Goal: Entertainment & Leisure: Consume media (video, audio)

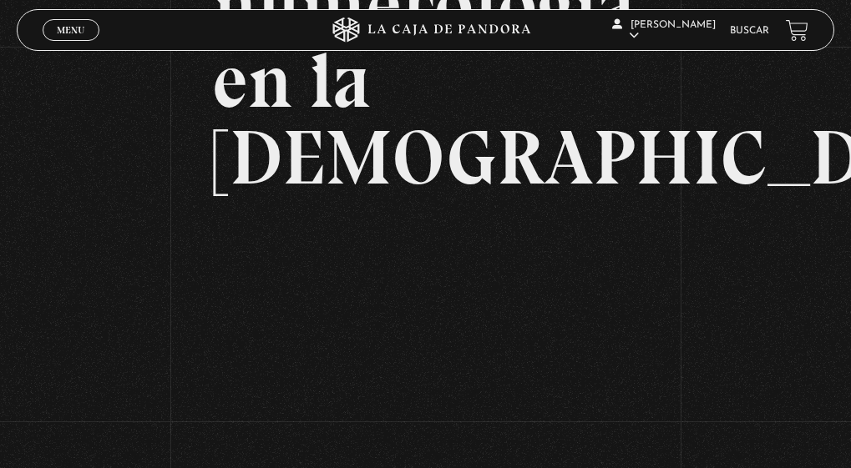
scroll to position [334, 0]
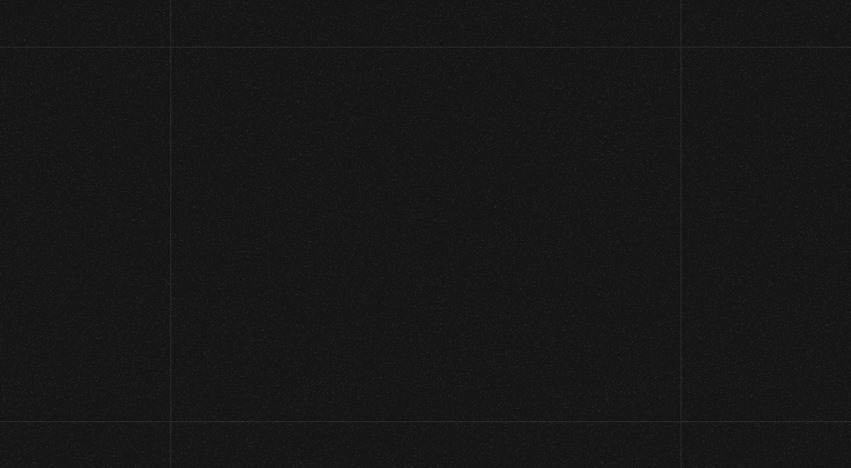
scroll to position [55, 0]
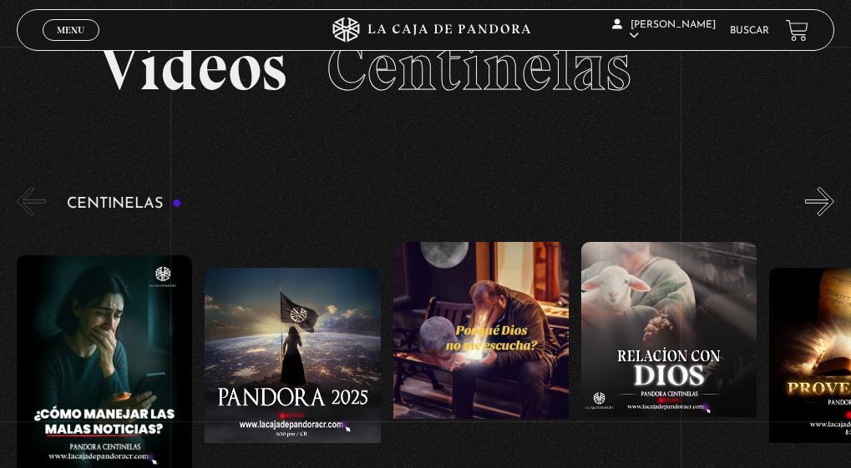
click at [831, 200] on button "»" at bounding box center [819, 201] width 29 height 29
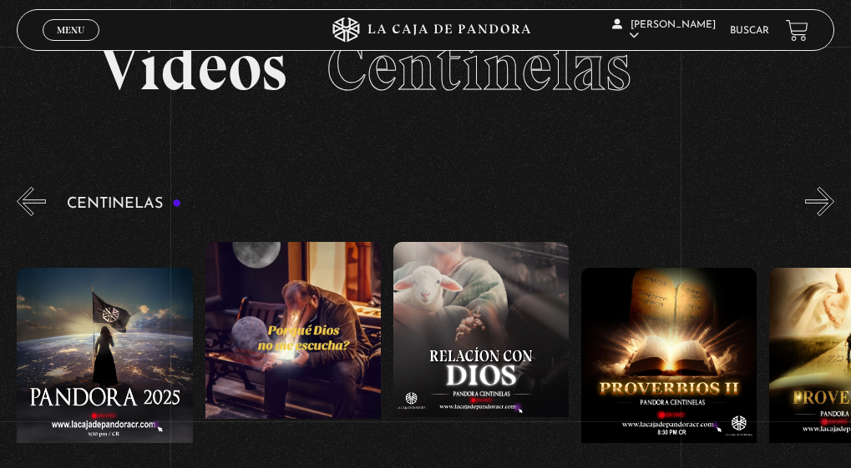
click at [831, 200] on button "»" at bounding box center [819, 201] width 29 height 29
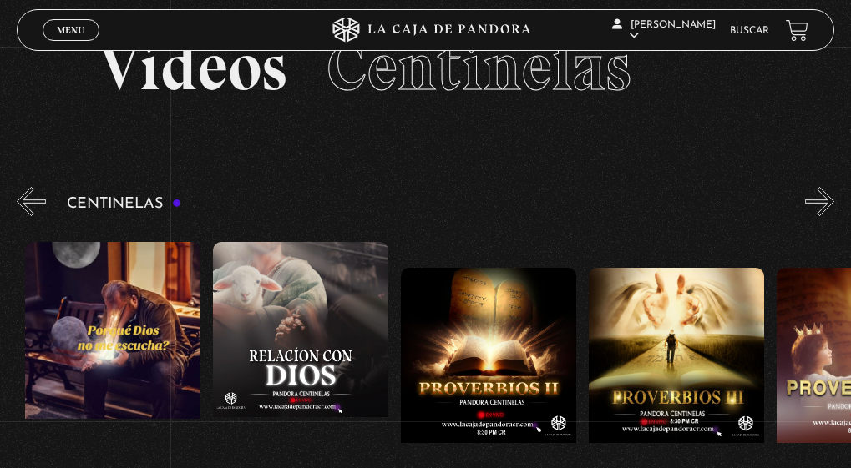
click at [831, 200] on button "»" at bounding box center [819, 201] width 29 height 29
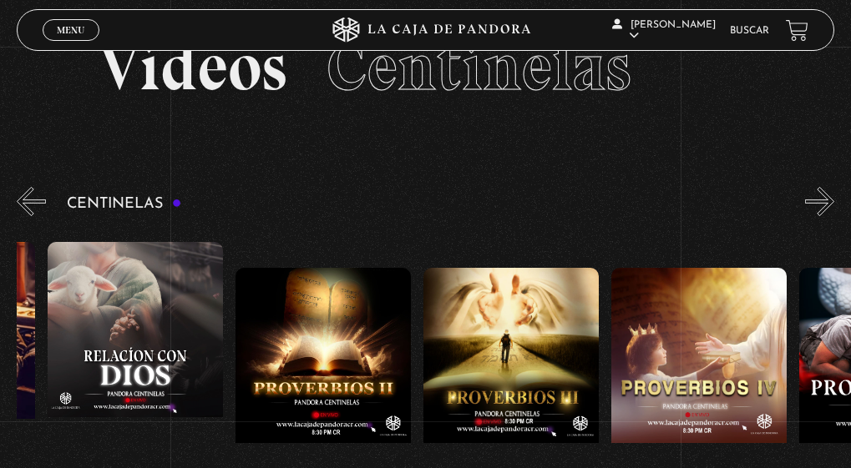
click at [831, 200] on button "»" at bounding box center [819, 201] width 29 height 29
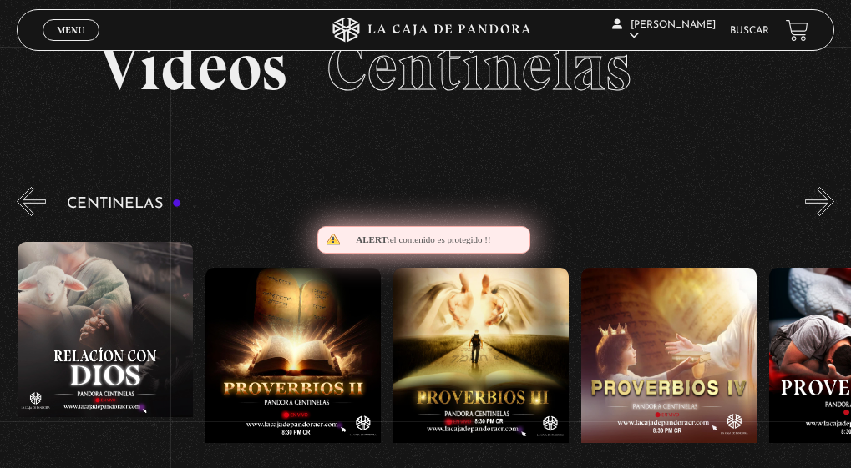
click at [831, 200] on button "»" at bounding box center [819, 201] width 29 height 29
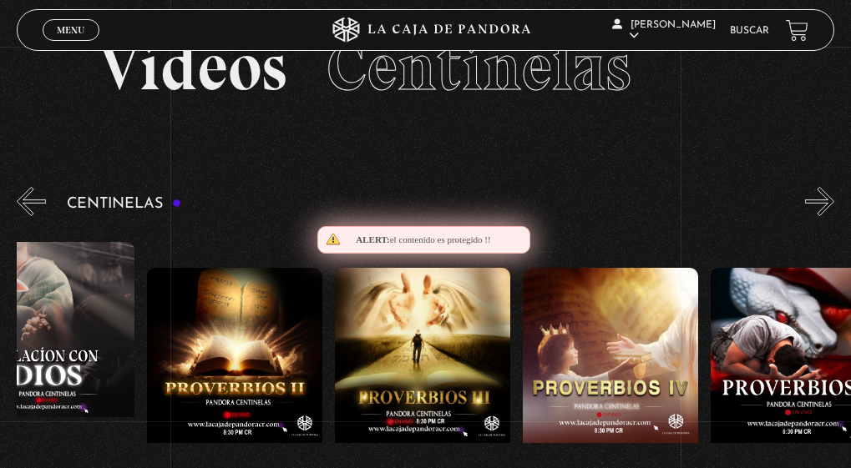
click at [831, 200] on button "»" at bounding box center [819, 201] width 29 height 29
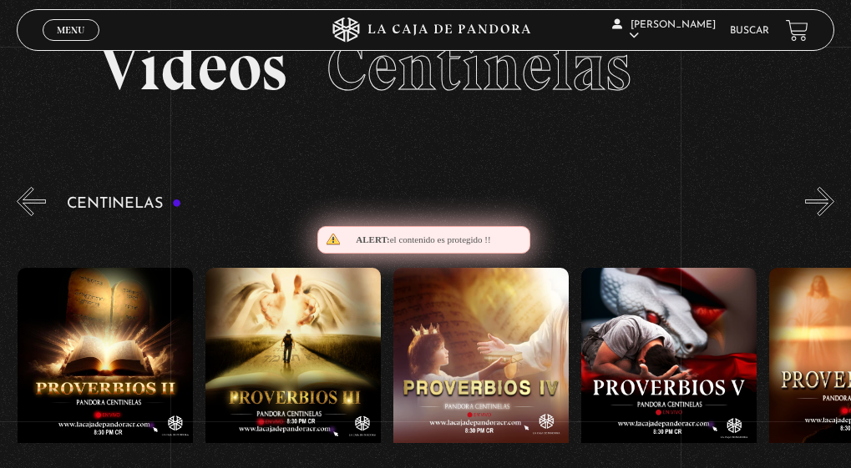
click at [831, 200] on button "»" at bounding box center [819, 201] width 29 height 29
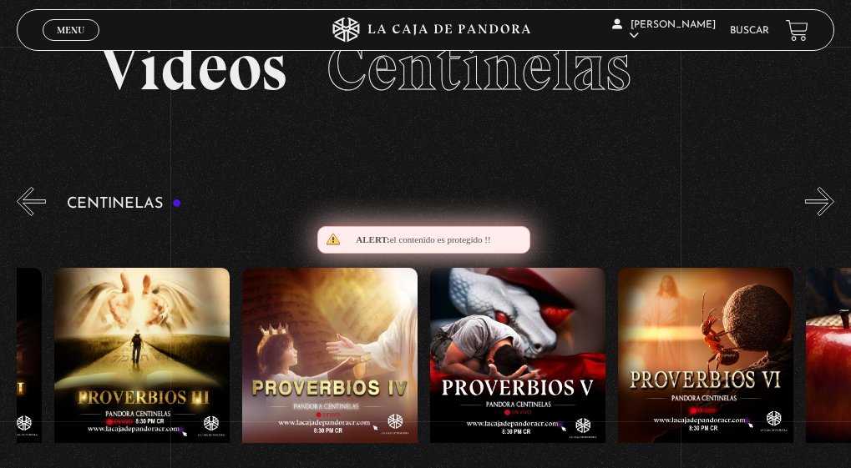
click at [831, 200] on button "»" at bounding box center [819, 201] width 29 height 29
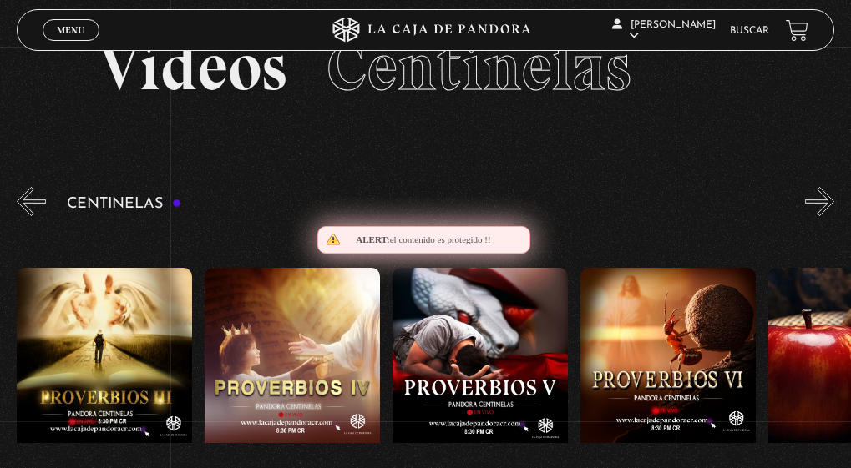
click at [831, 200] on button "»" at bounding box center [819, 201] width 29 height 29
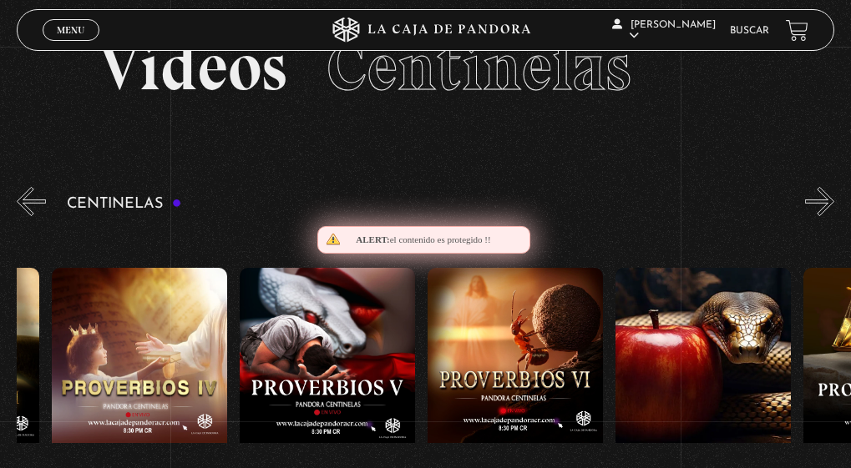
click at [831, 200] on button "»" at bounding box center [819, 201] width 29 height 29
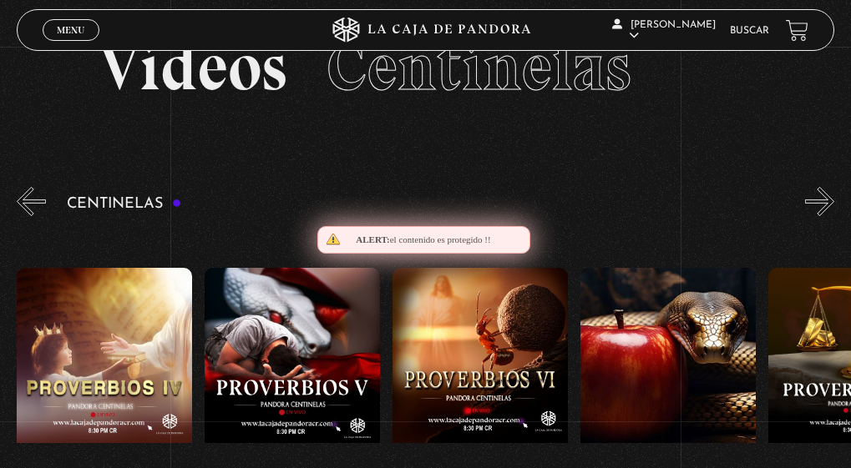
click at [831, 200] on button "»" at bounding box center [819, 201] width 29 height 29
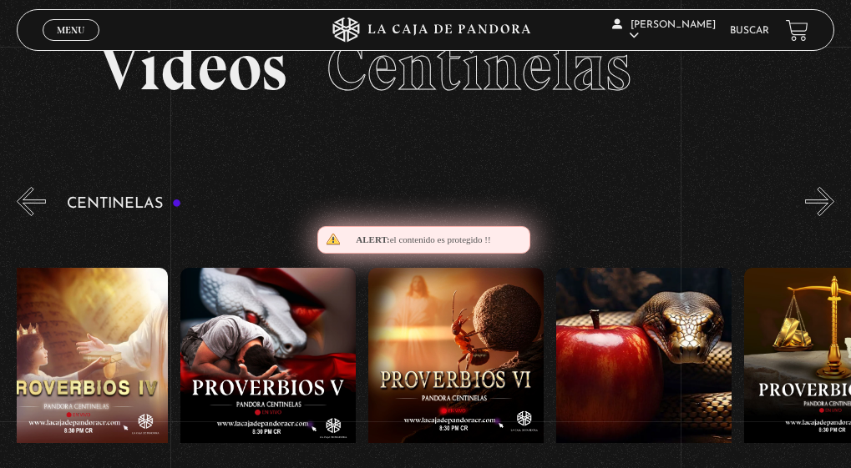
click at [831, 200] on button "»" at bounding box center [819, 201] width 29 height 29
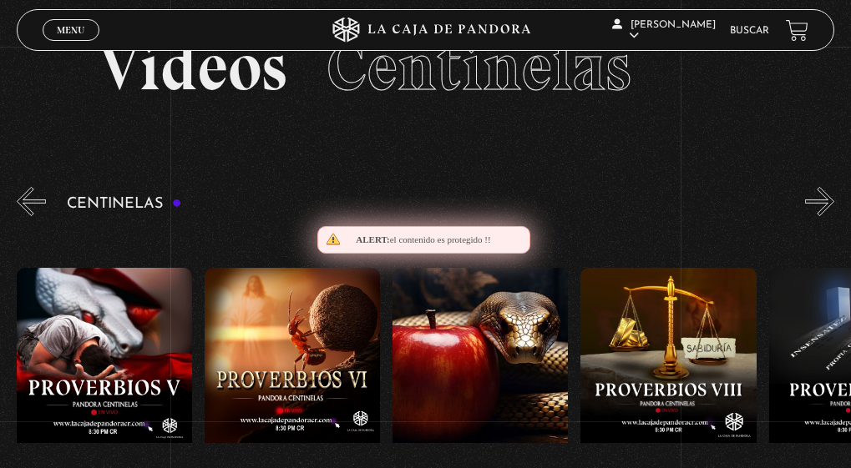
click at [831, 200] on button "»" at bounding box center [819, 201] width 29 height 29
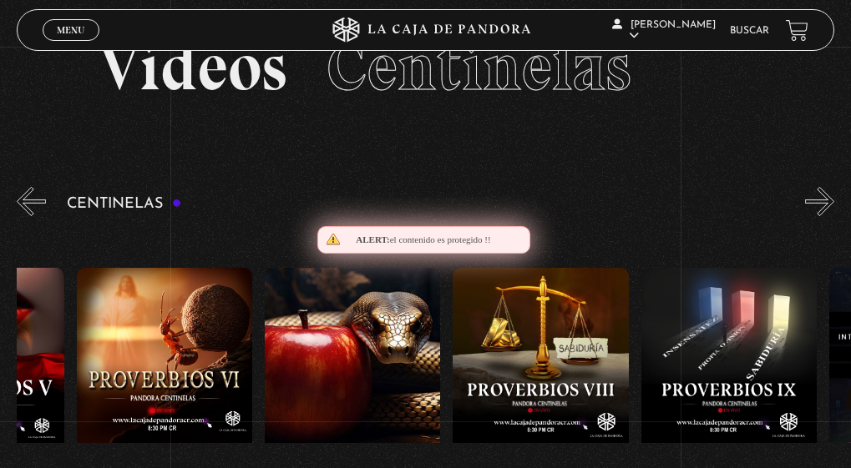
click at [831, 200] on button "»" at bounding box center [819, 201] width 29 height 29
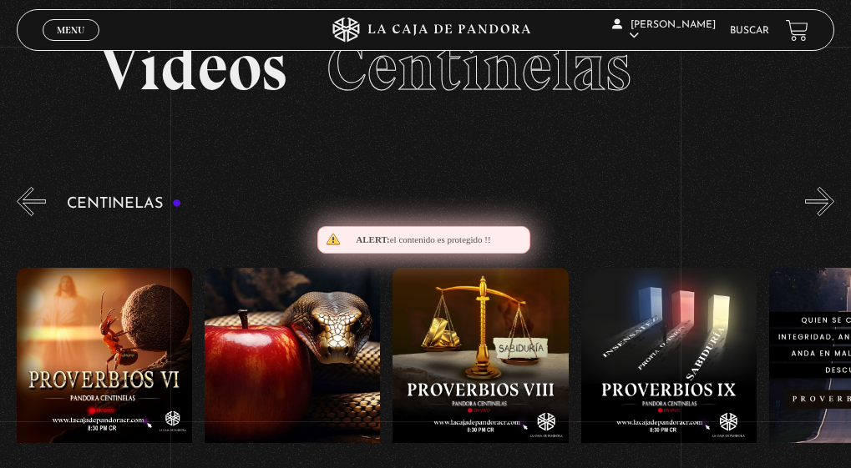
click at [831, 200] on button "»" at bounding box center [819, 201] width 29 height 29
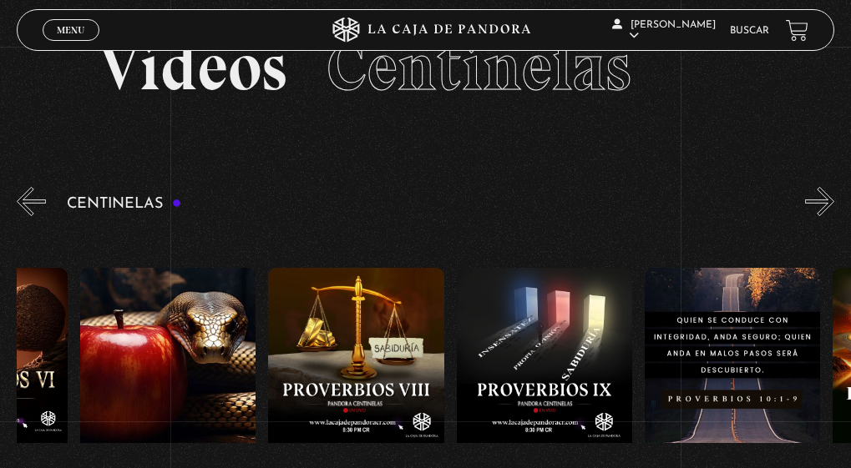
click at [831, 200] on button "»" at bounding box center [819, 201] width 29 height 29
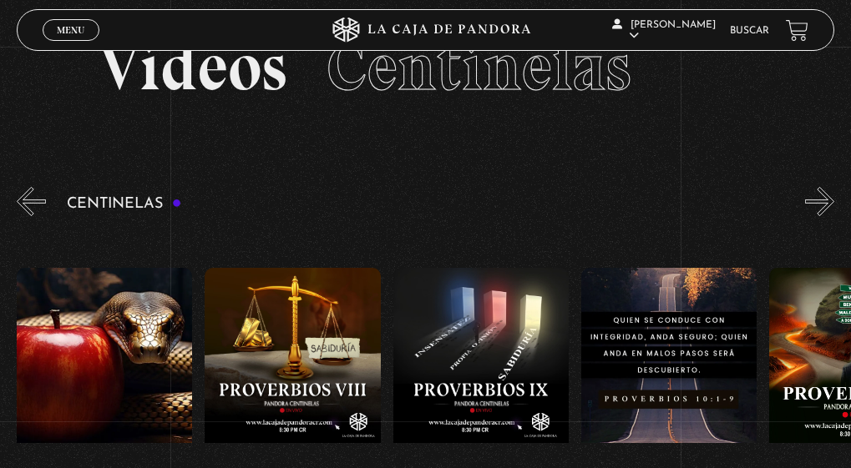
click at [831, 200] on button "»" at bounding box center [819, 201] width 29 height 29
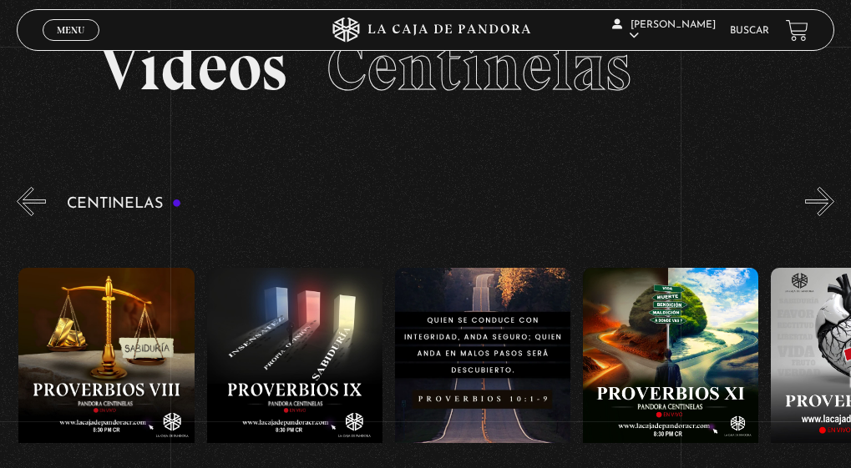
scroll to position [0, 1879]
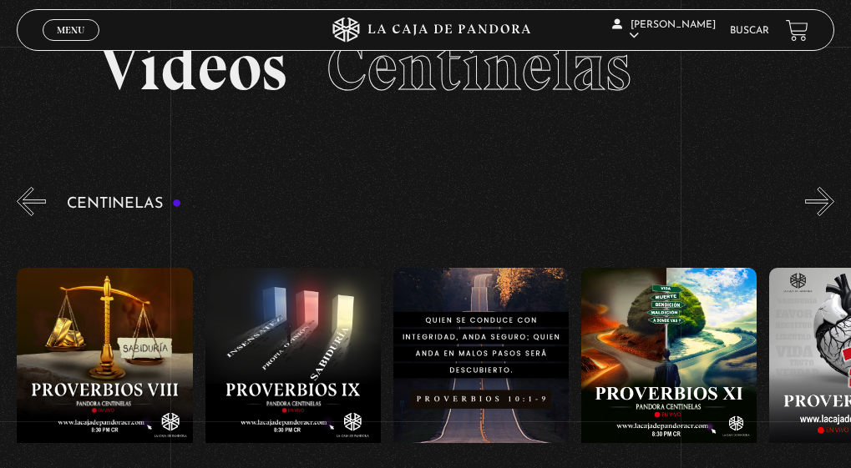
click at [831, 200] on button "»" at bounding box center [819, 201] width 29 height 29
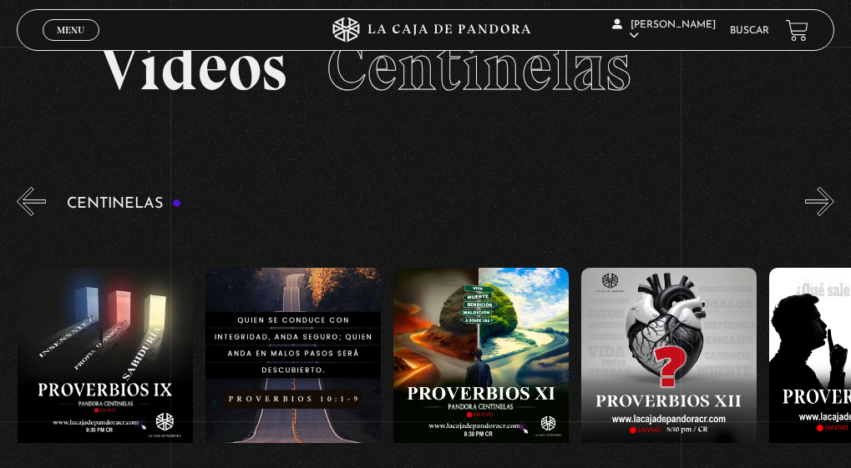
click at [831, 200] on button "»" at bounding box center [819, 201] width 29 height 29
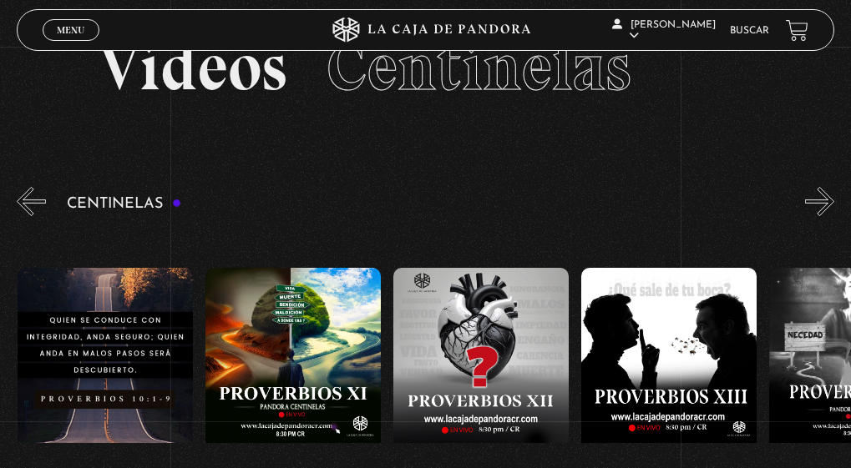
click at [831, 200] on button "»" at bounding box center [819, 201] width 29 height 29
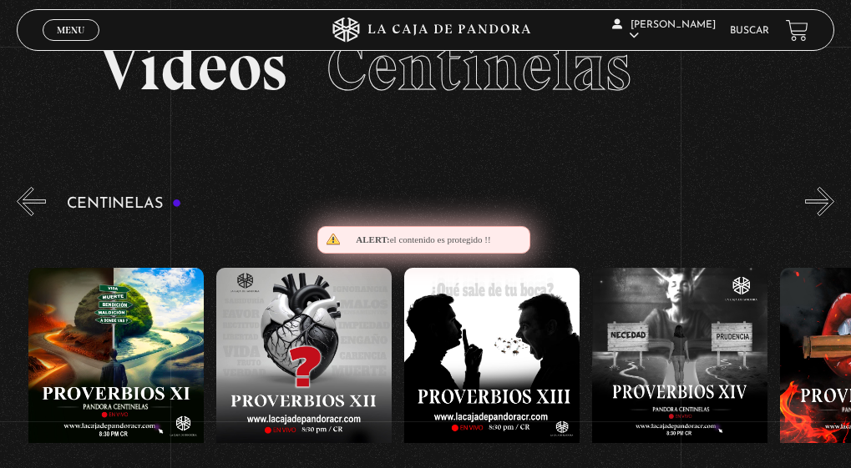
click at [831, 200] on button "»" at bounding box center [819, 201] width 29 height 29
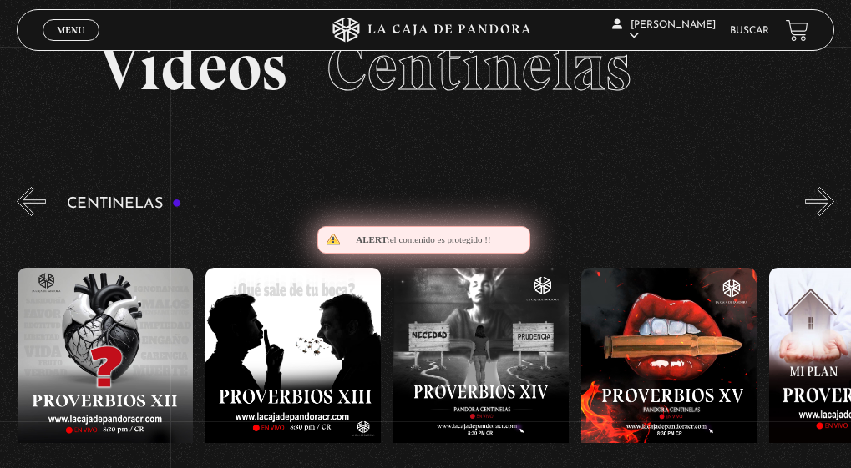
click at [831, 200] on button "»" at bounding box center [819, 201] width 29 height 29
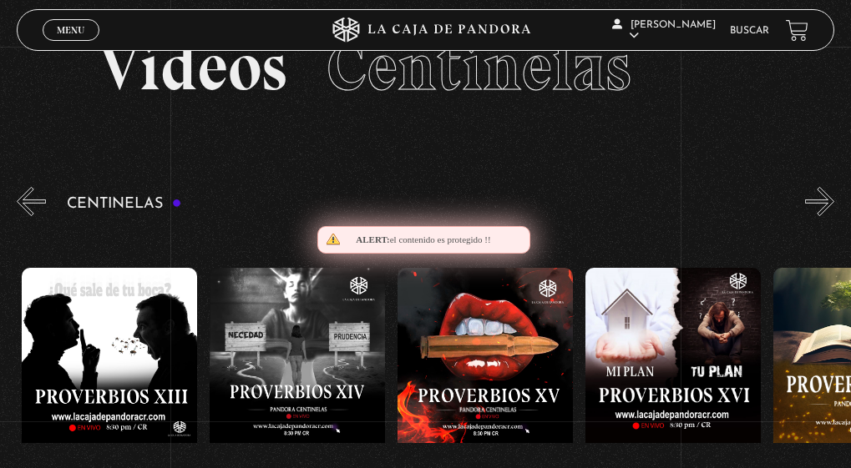
click at [831, 200] on button "»" at bounding box center [819, 201] width 29 height 29
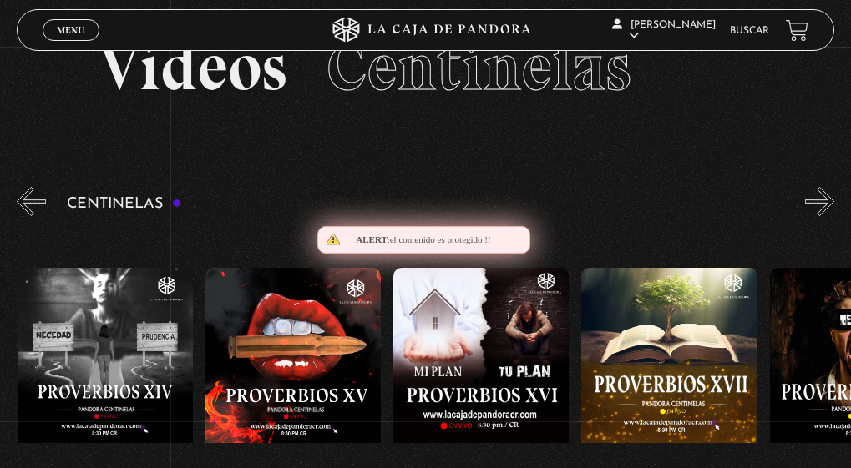
click at [831, 200] on button "»" at bounding box center [819, 201] width 29 height 29
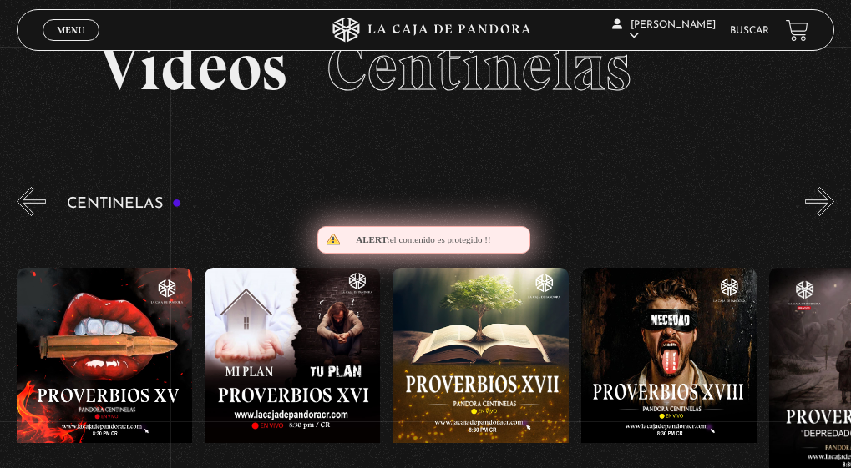
click at [831, 200] on button "»" at bounding box center [819, 201] width 29 height 29
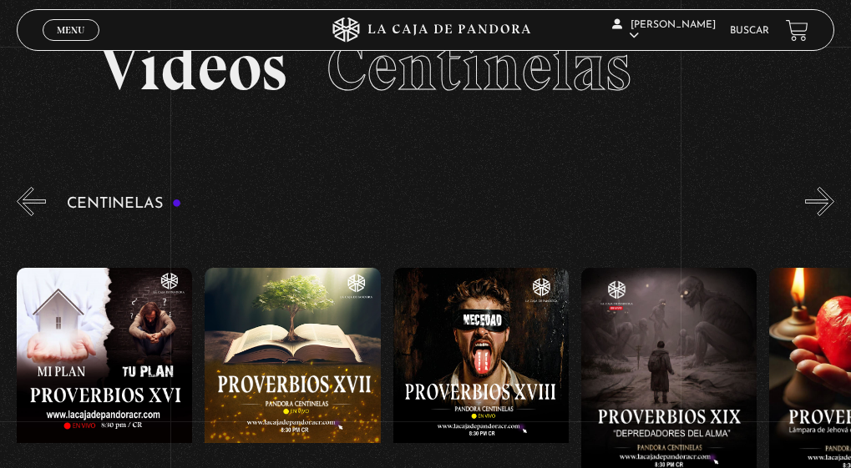
click at [831, 200] on button "»" at bounding box center [819, 201] width 29 height 29
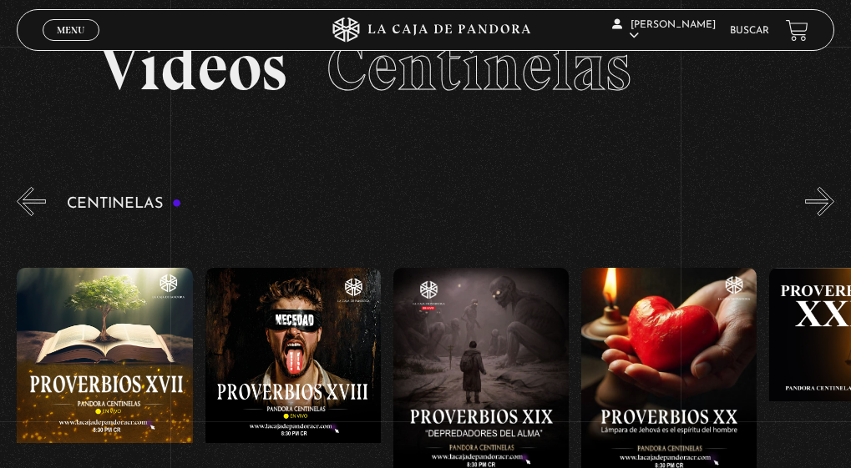
click at [831, 200] on button "»" at bounding box center [819, 201] width 29 height 29
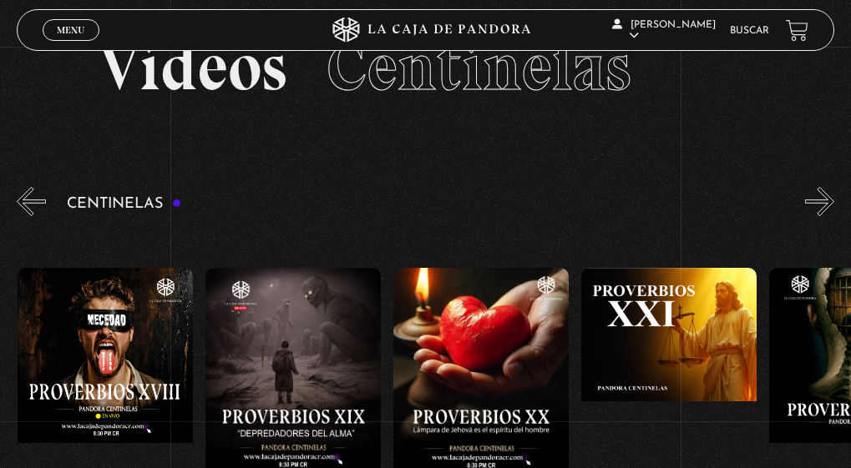
click at [831, 200] on button "»" at bounding box center [819, 201] width 29 height 29
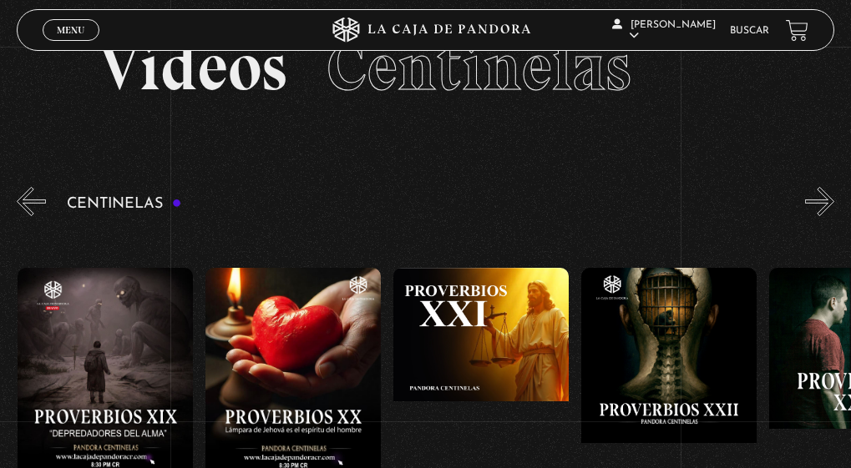
click at [831, 200] on button "»" at bounding box center [819, 201] width 29 height 29
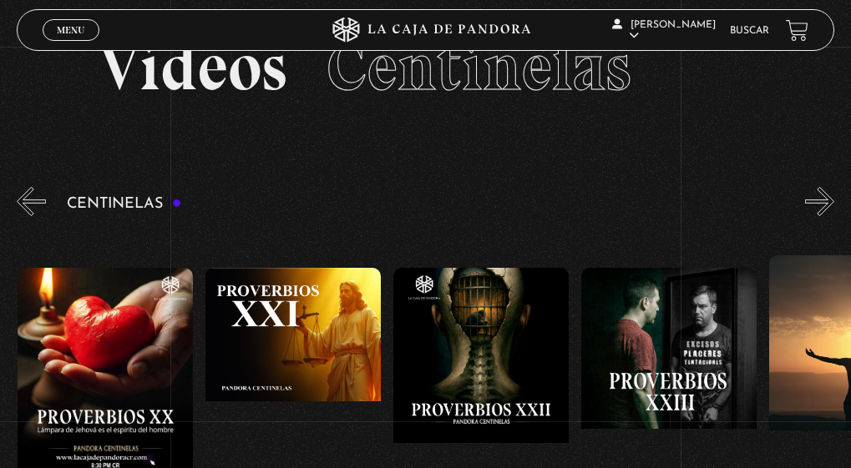
click at [831, 200] on button "»" at bounding box center [819, 201] width 29 height 29
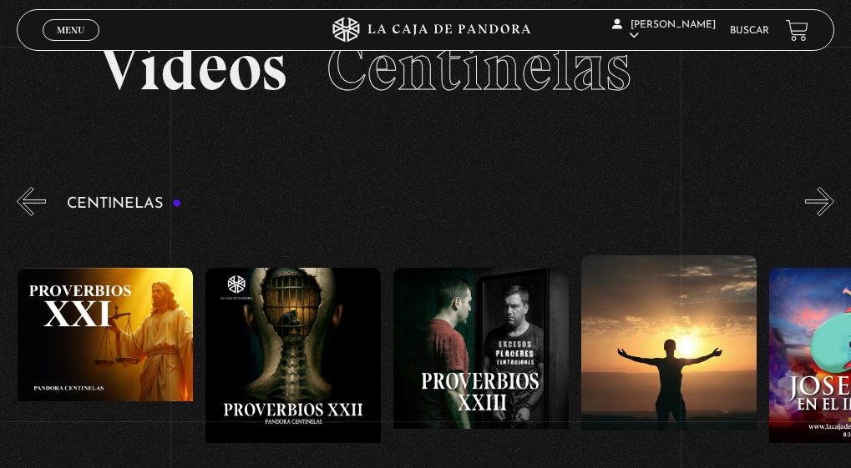
click at [831, 200] on button "»" at bounding box center [819, 201] width 29 height 29
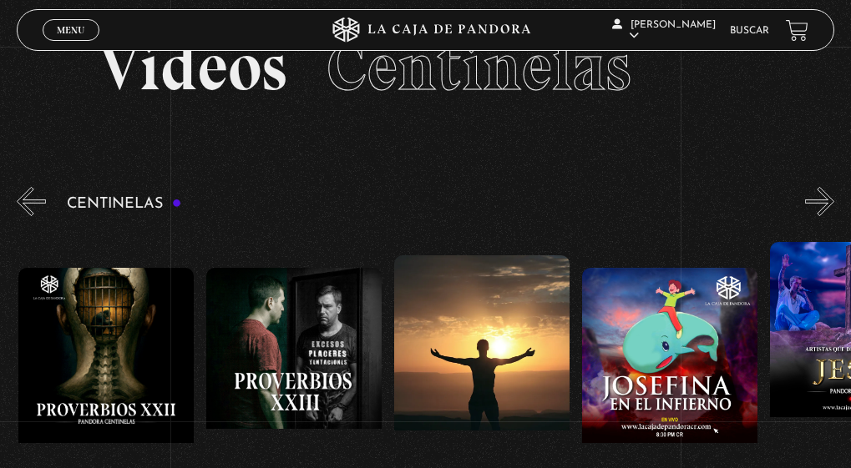
click at [831, 200] on button "»" at bounding box center [819, 201] width 29 height 29
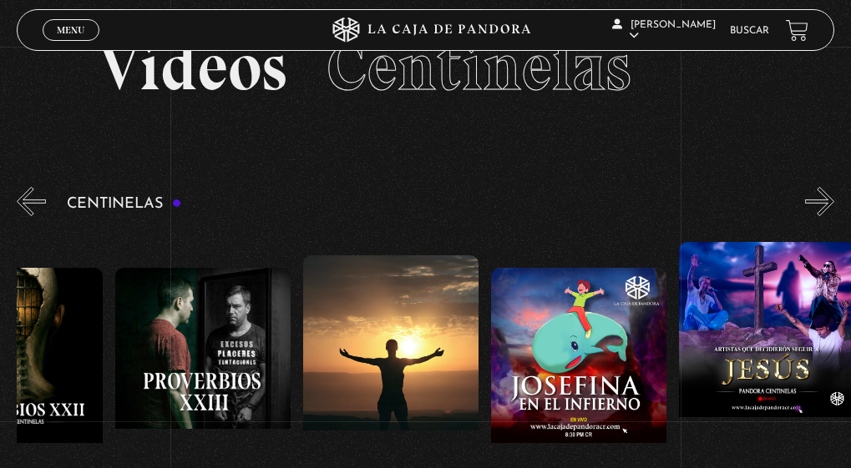
click at [831, 200] on button "»" at bounding box center [819, 201] width 29 height 29
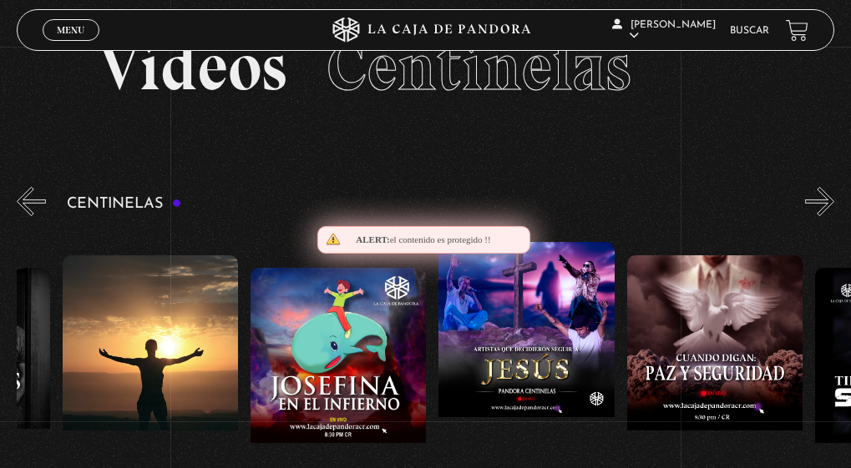
click at [831, 200] on button "»" at bounding box center [819, 201] width 29 height 29
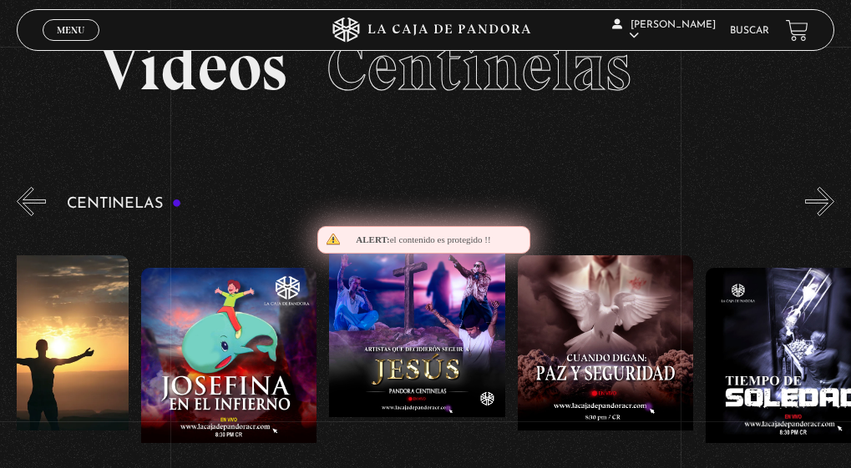
click at [831, 200] on button "»" at bounding box center [819, 201] width 29 height 29
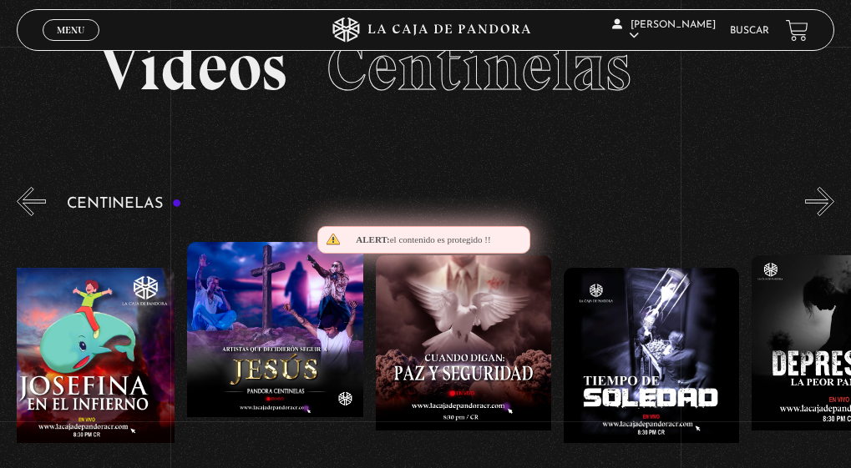
scroll to position [0, 5261]
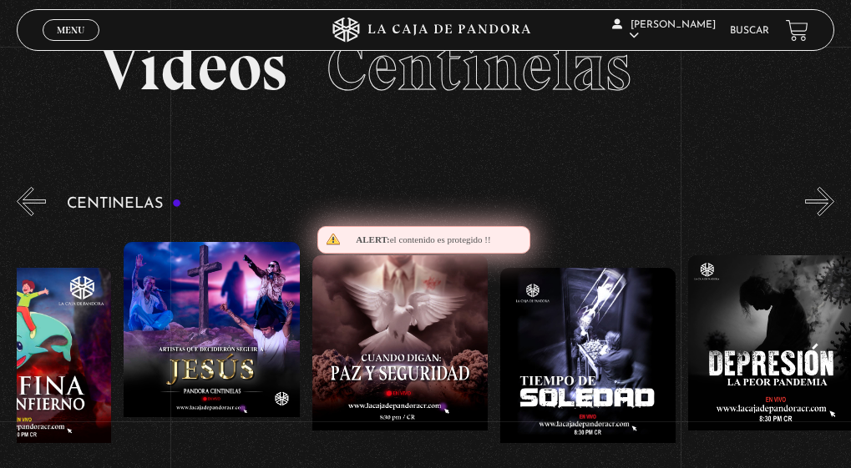
click at [831, 200] on button "»" at bounding box center [819, 201] width 29 height 29
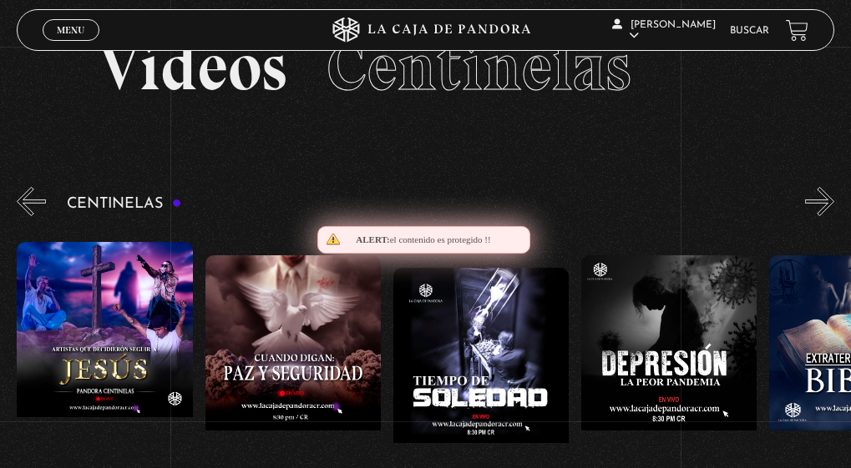
click at [831, 200] on button "»" at bounding box center [819, 201] width 29 height 29
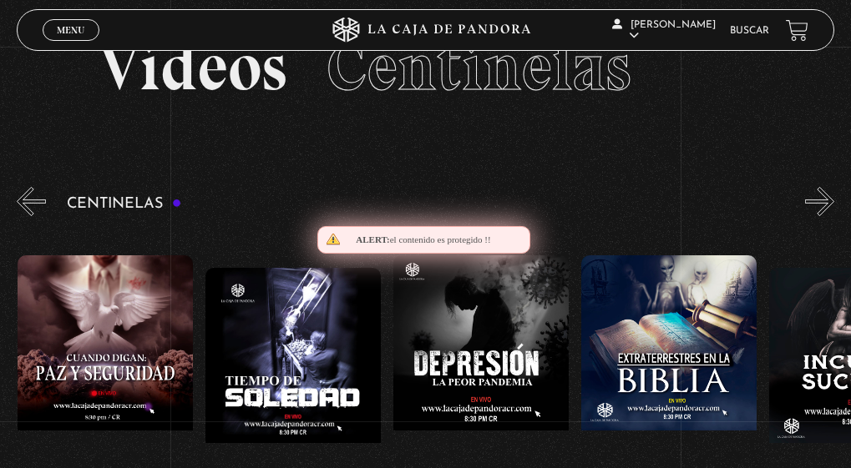
click at [831, 200] on button "»" at bounding box center [819, 201] width 29 height 29
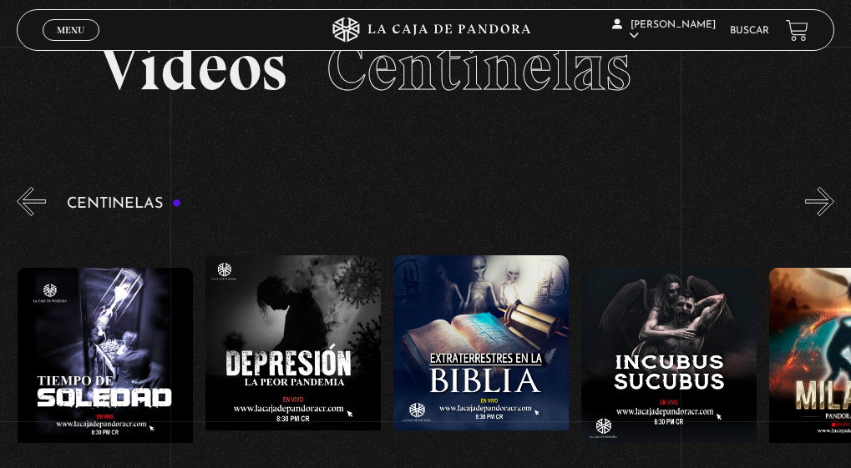
click at [831, 200] on button "»" at bounding box center [819, 201] width 29 height 29
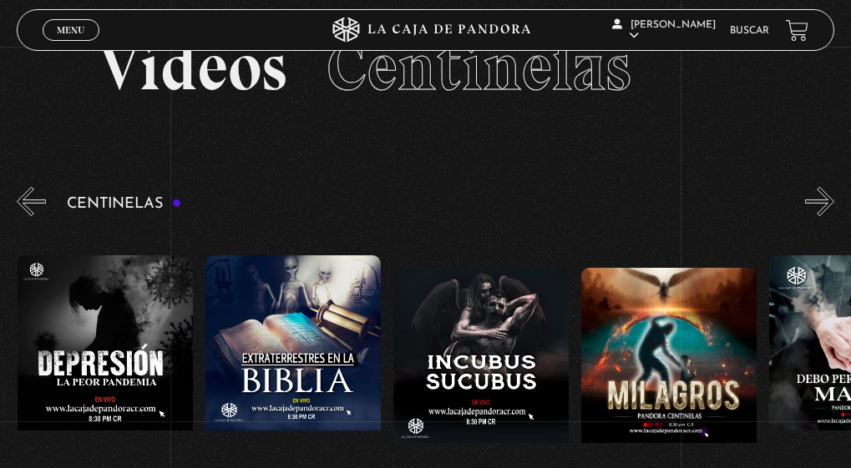
click at [831, 200] on button "»" at bounding box center [819, 201] width 29 height 29
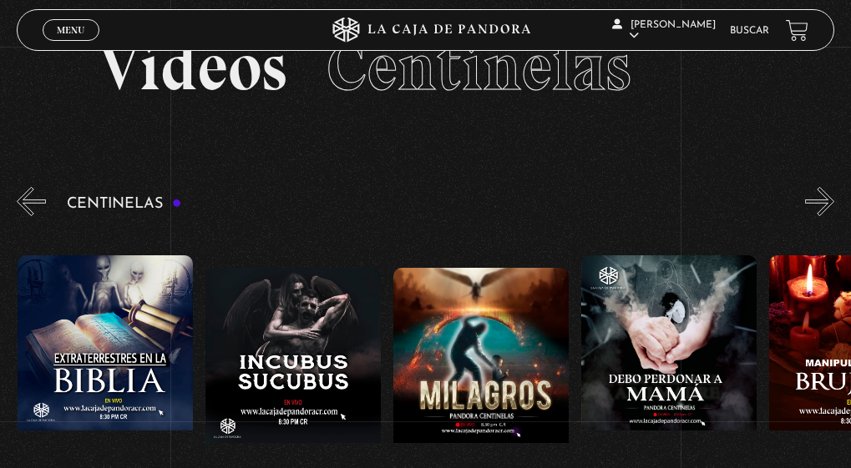
scroll to position [0, 6013]
click at [831, 200] on button "»" at bounding box center [819, 201] width 29 height 29
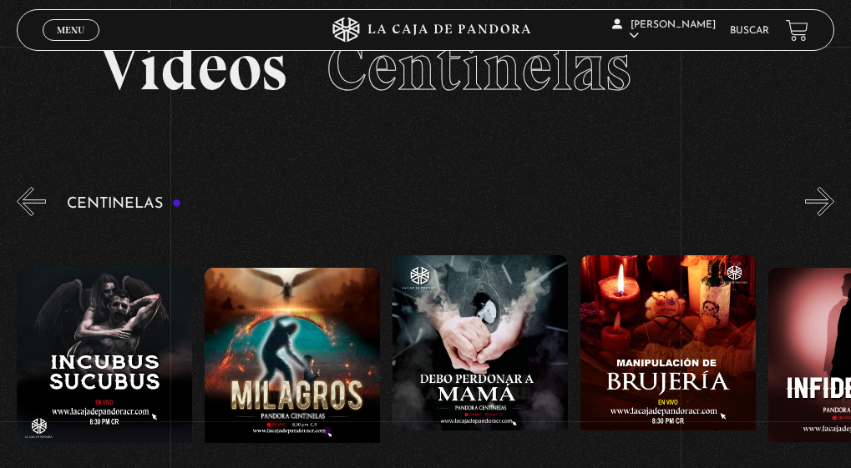
click at [831, 200] on button "»" at bounding box center [819, 201] width 29 height 29
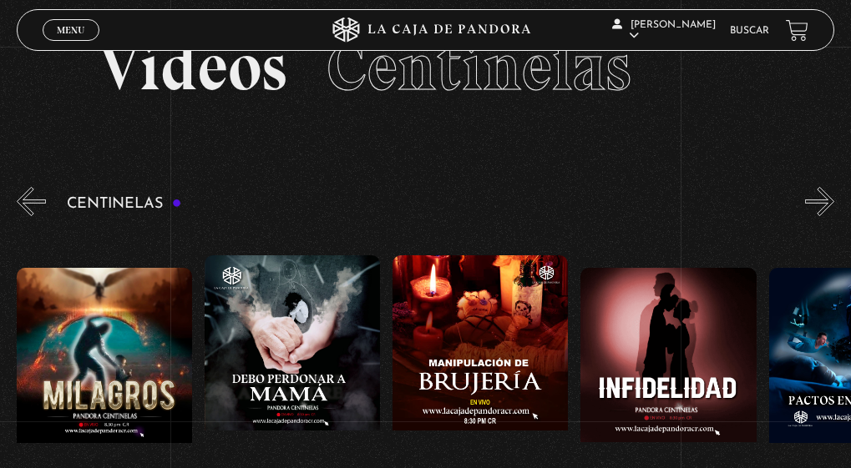
click at [831, 200] on button "»" at bounding box center [819, 201] width 29 height 29
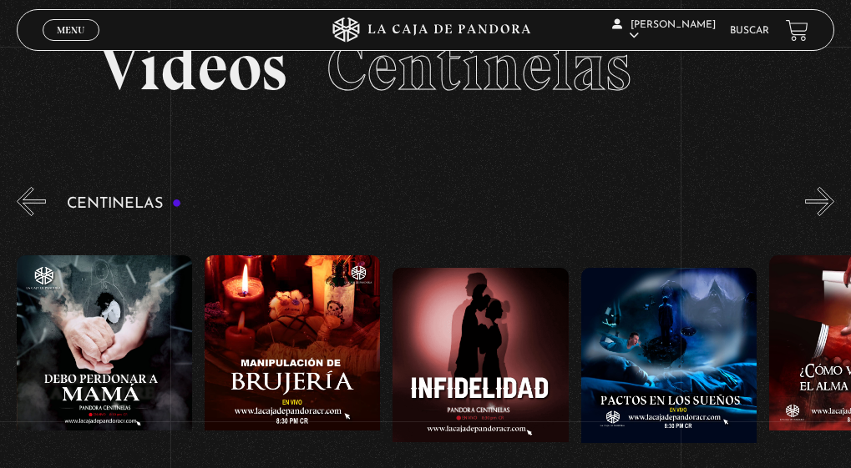
click at [831, 200] on button "»" at bounding box center [819, 201] width 29 height 29
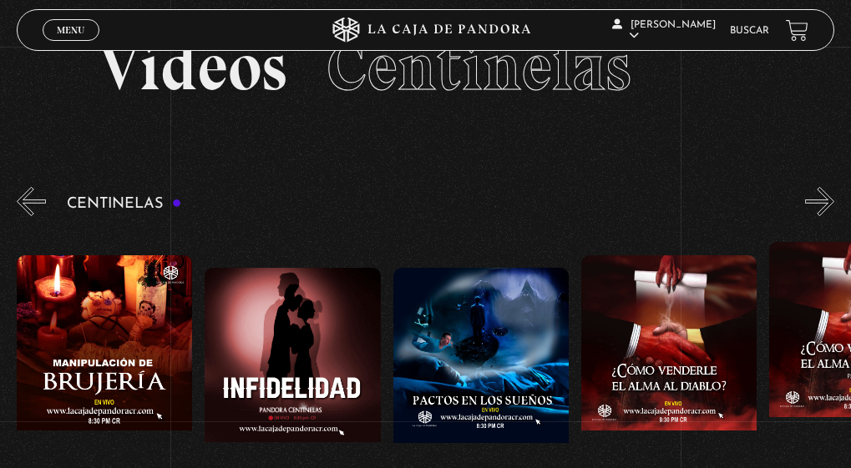
click at [831, 200] on button "»" at bounding box center [819, 201] width 29 height 29
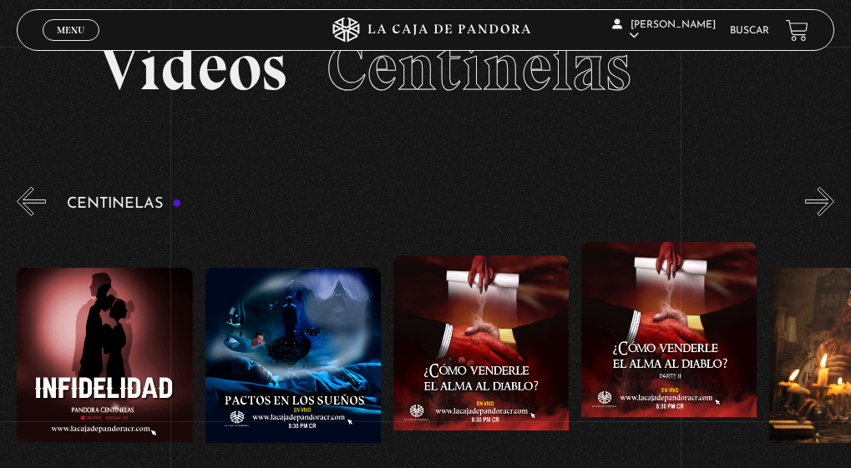
click at [831, 200] on button "»" at bounding box center [819, 201] width 29 height 29
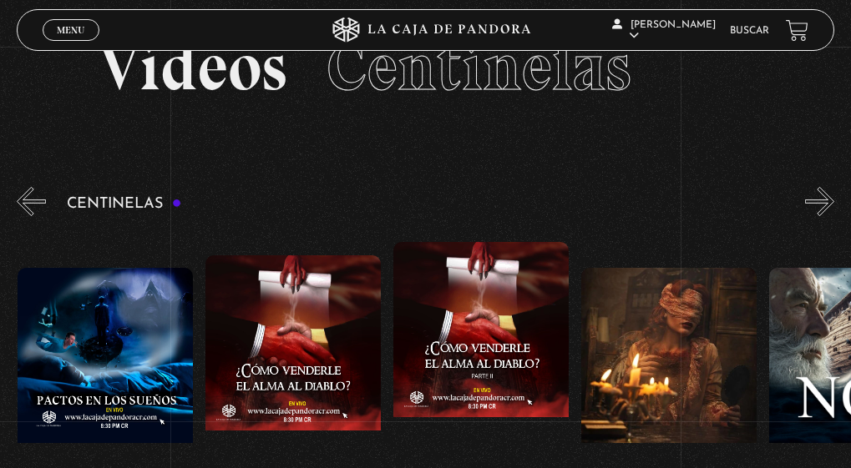
click at [832, 199] on button "»" at bounding box center [819, 201] width 29 height 29
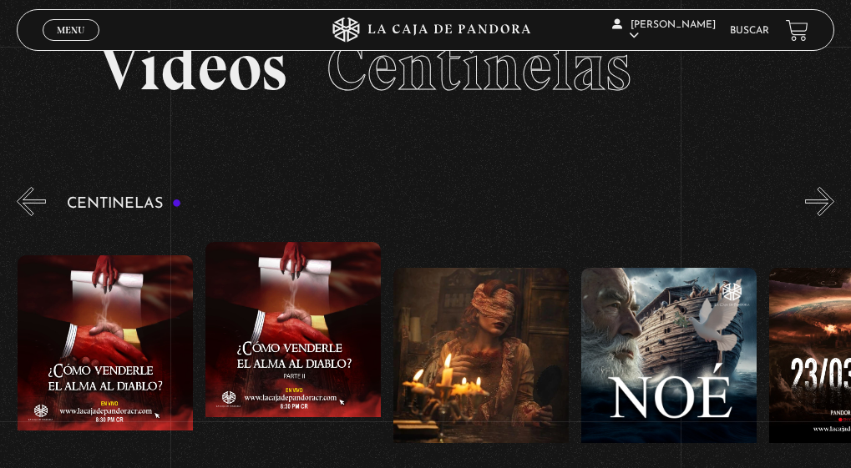
click at [832, 199] on button "»" at bounding box center [819, 201] width 29 height 29
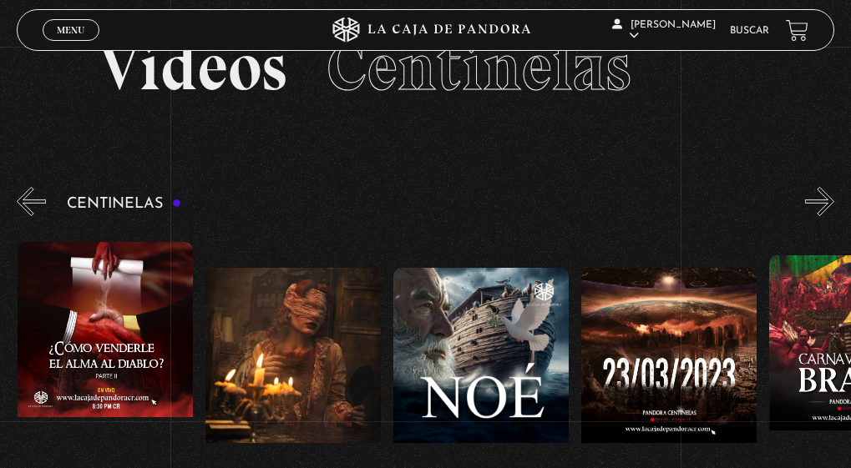
click at [832, 199] on button "»" at bounding box center [819, 201] width 29 height 29
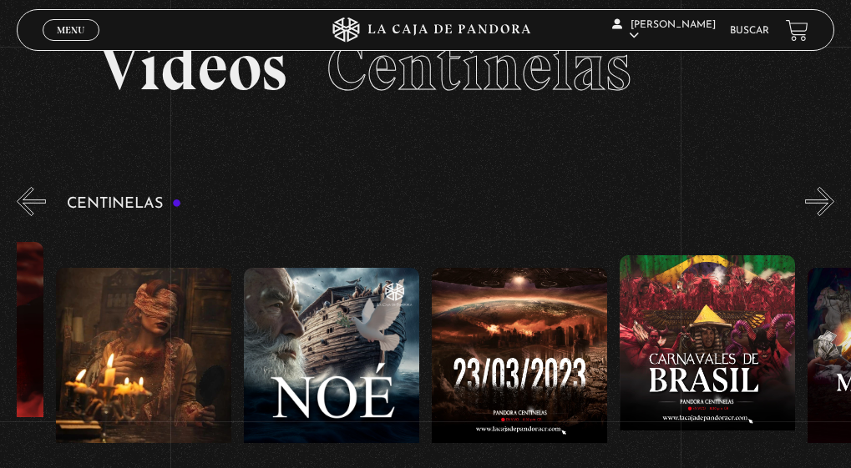
click at [832, 199] on button "»" at bounding box center [819, 201] width 29 height 29
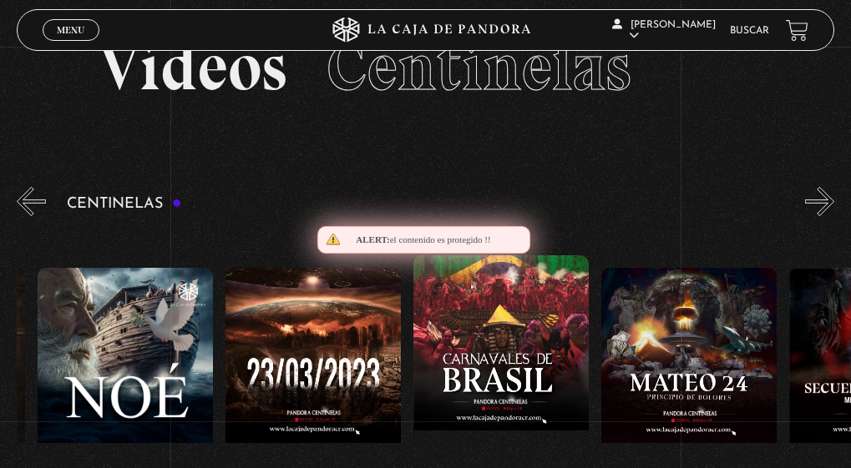
click at [832, 199] on button "»" at bounding box center [819, 201] width 29 height 29
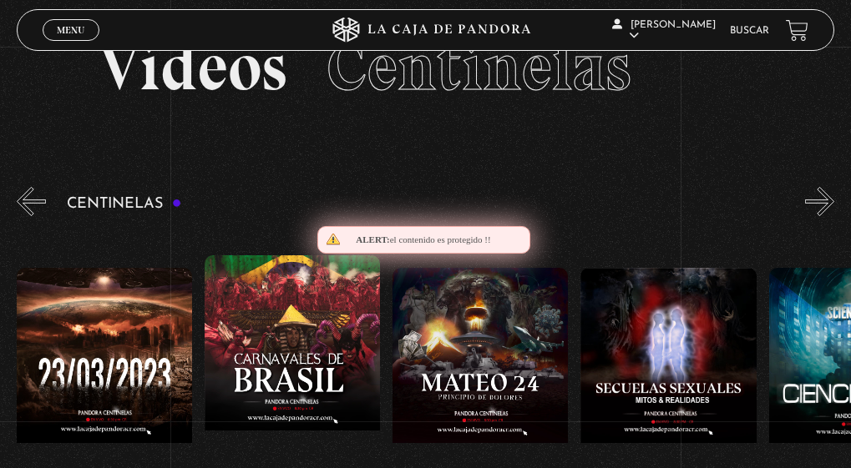
click at [832, 199] on button "»" at bounding box center [819, 201] width 29 height 29
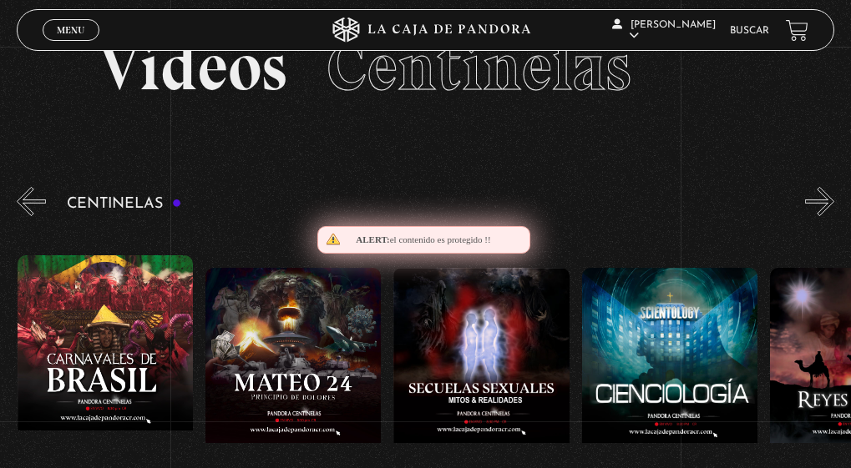
scroll to position [0, 8267]
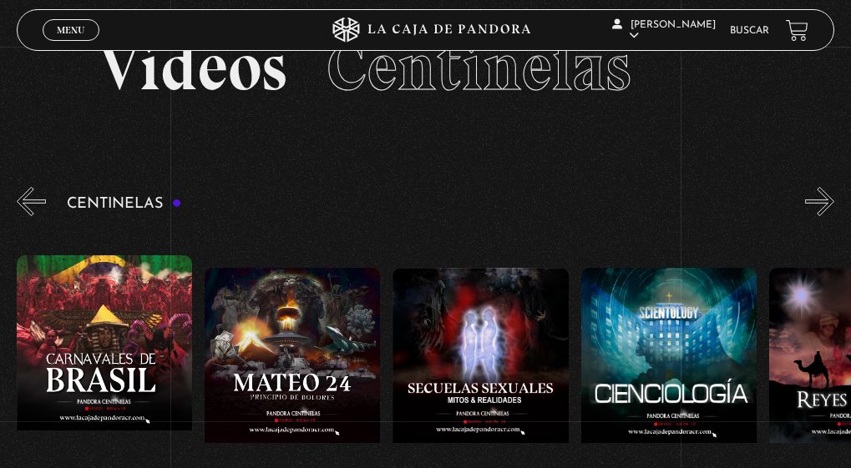
click at [832, 199] on button "»" at bounding box center [819, 201] width 29 height 29
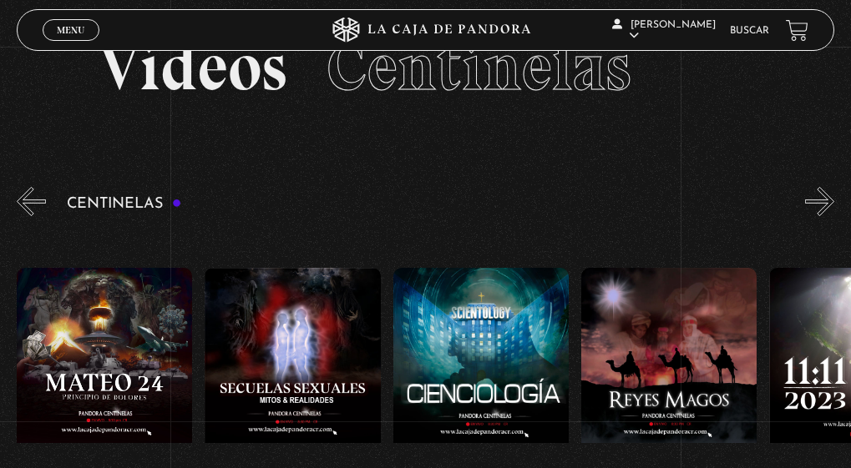
click at [832, 199] on button "»" at bounding box center [819, 201] width 29 height 29
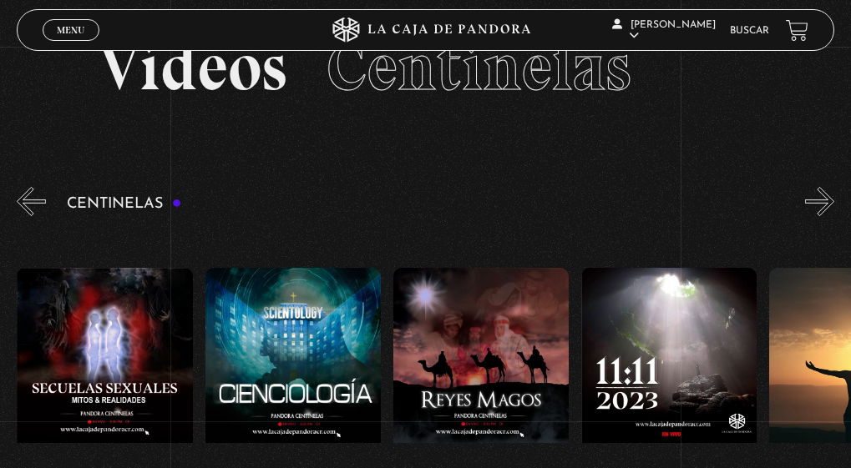
click at [832, 199] on button "»" at bounding box center [819, 201] width 29 height 29
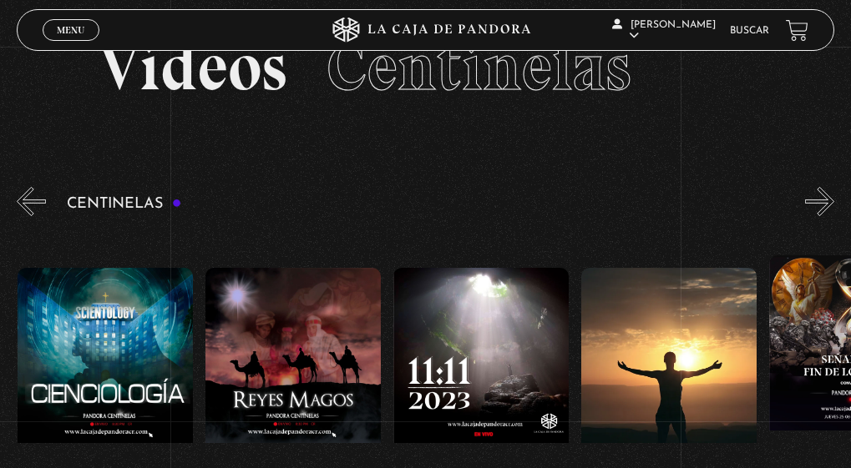
click at [832, 199] on button "»" at bounding box center [819, 201] width 29 height 29
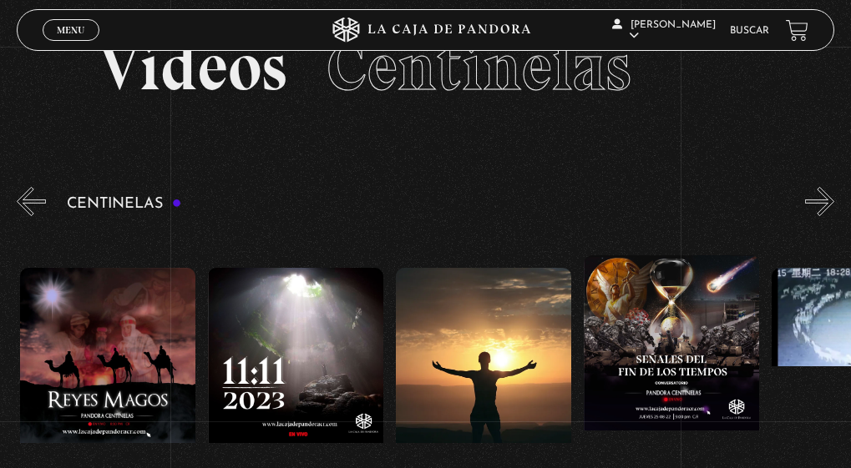
scroll to position [0, 9018]
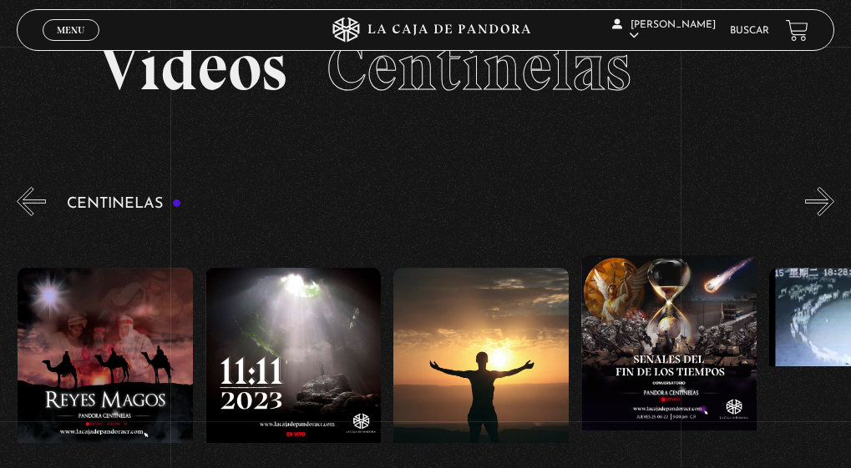
click at [36, 200] on button "«" at bounding box center [31, 201] width 29 height 29
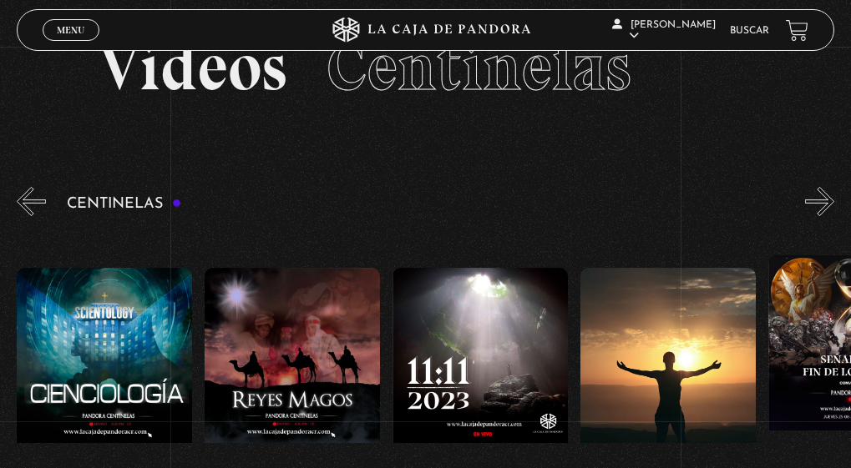
click at [36, 200] on button "«" at bounding box center [31, 201] width 29 height 29
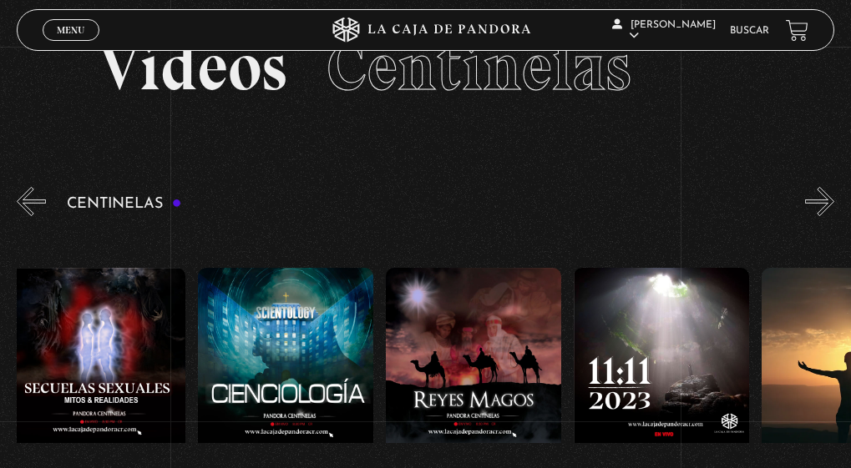
click at [36, 200] on button "«" at bounding box center [31, 201] width 29 height 29
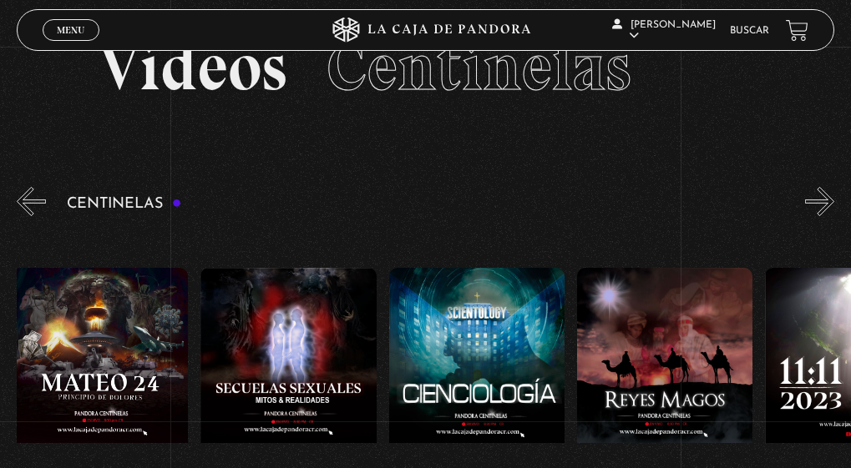
click at [36, 200] on button "«" at bounding box center [31, 201] width 29 height 29
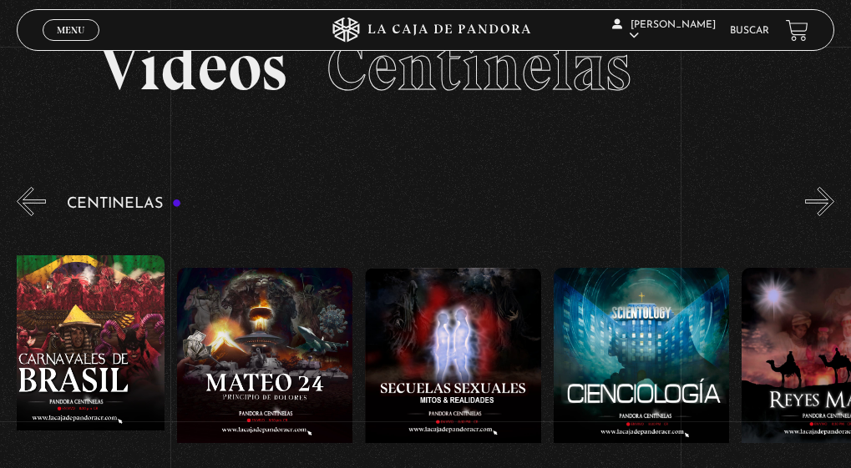
click at [36, 200] on button "«" at bounding box center [31, 201] width 29 height 29
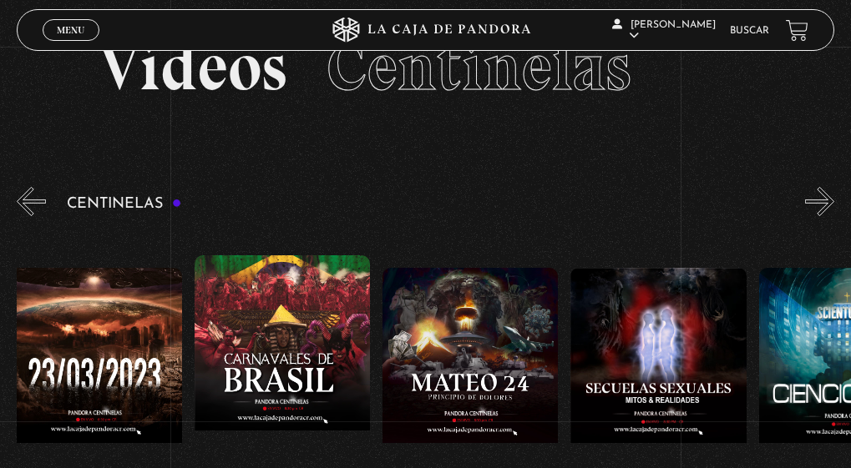
click at [36, 200] on button "«" at bounding box center [31, 201] width 29 height 29
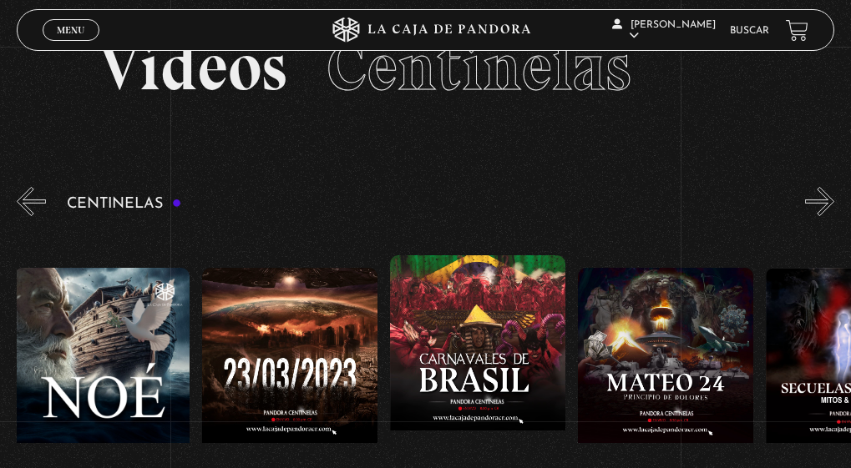
click at [36, 200] on button "«" at bounding box center [31, 201] width 29 height 29
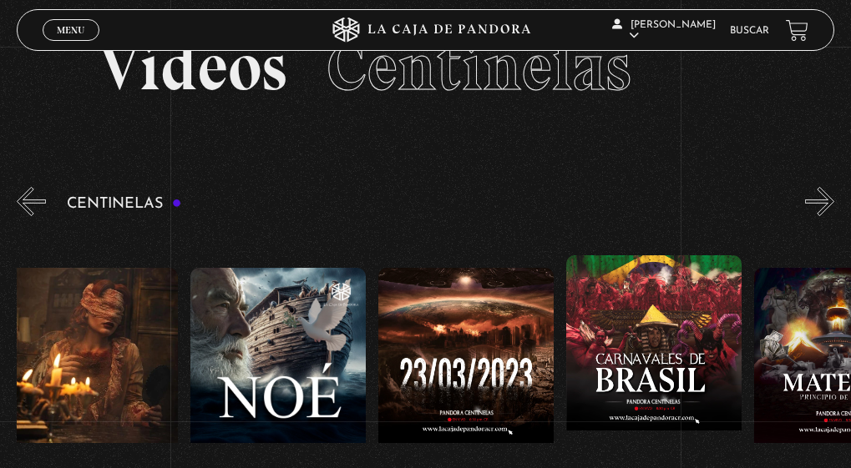
click at [36, 200] on button "«" at bounding box center [31, 201] width 29 height 29
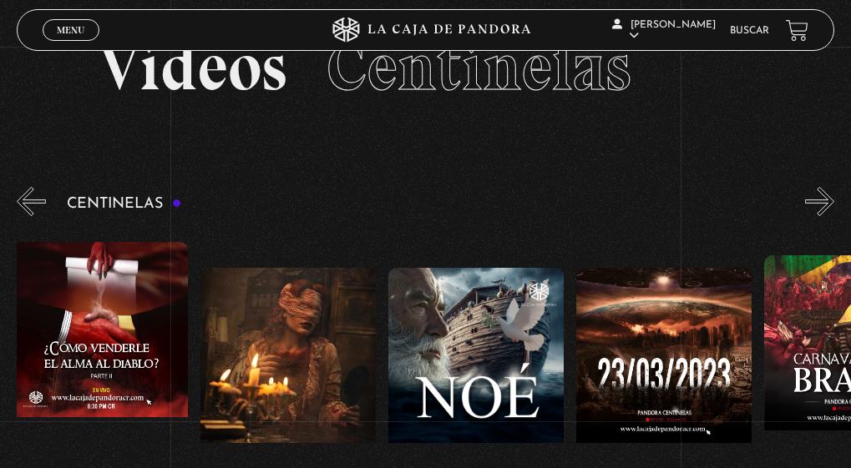
click at [36, 200] on button "«" at bounding box center [31, 201] width 29 height 29
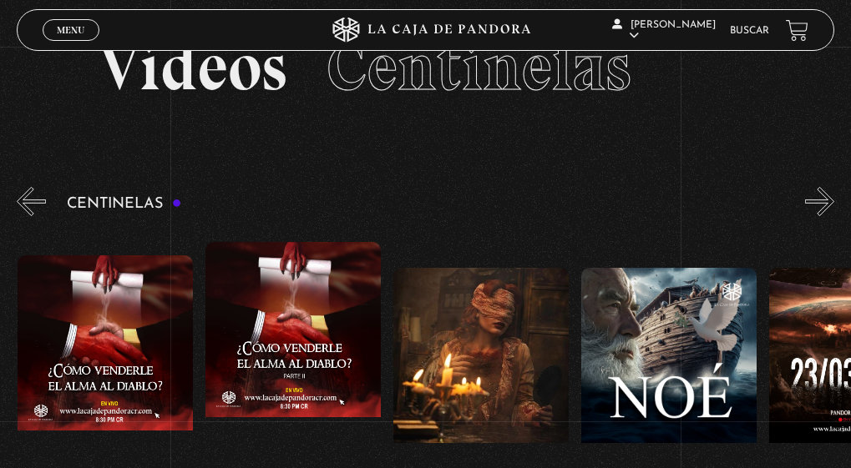
click at [36, 200] on button "«" at bounding box center [31, 201] width 29 height 29
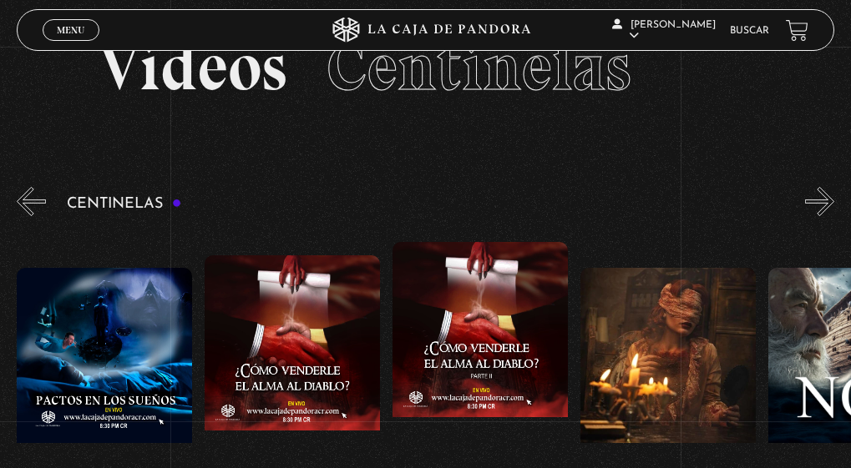
scroll to position [0, 7140]
click at [36, 200] on button "«" at bounding box center [31, 201] width 29 height 29
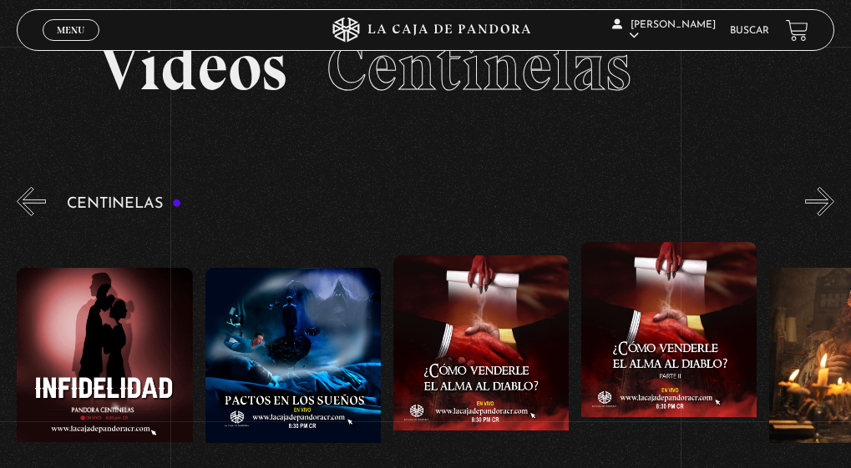
click at [36, 200] on button "«" at bounding box center [31, 201] width 29 height 29
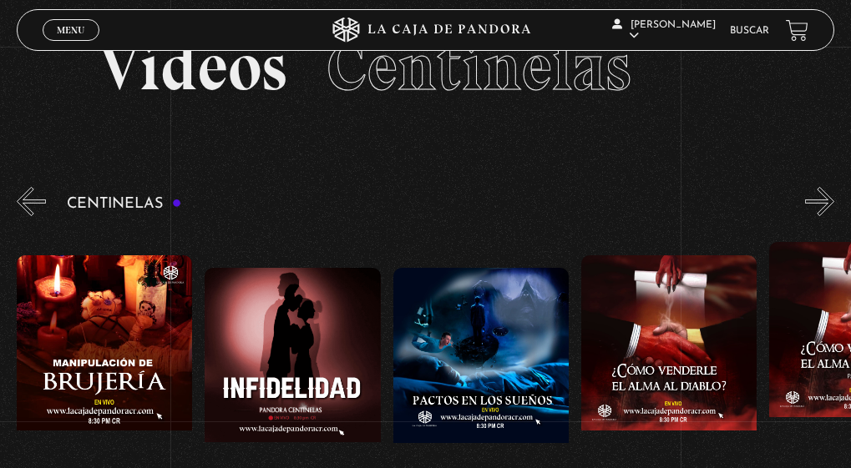
click at [36, 200] on button "«" at bounding box center [31, 201] width 29 height 29
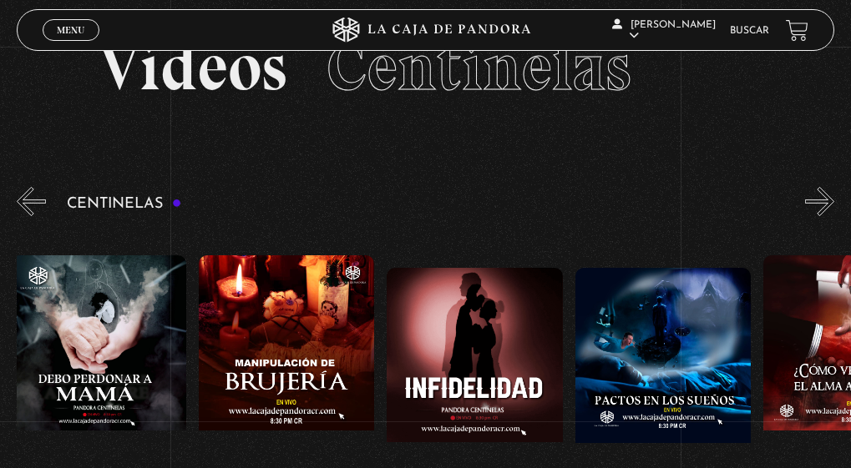
scroll to position [0, 6576]
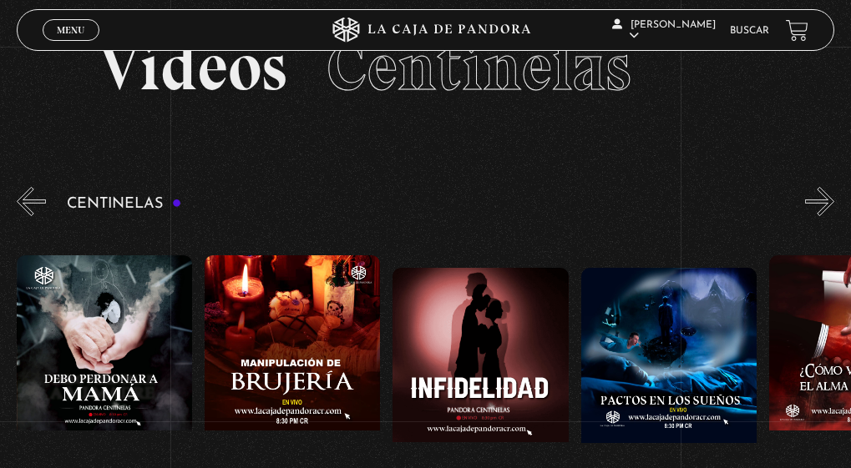
click at [36, 200] on button "«" at bounding box center [31, 201] width 29 height 29
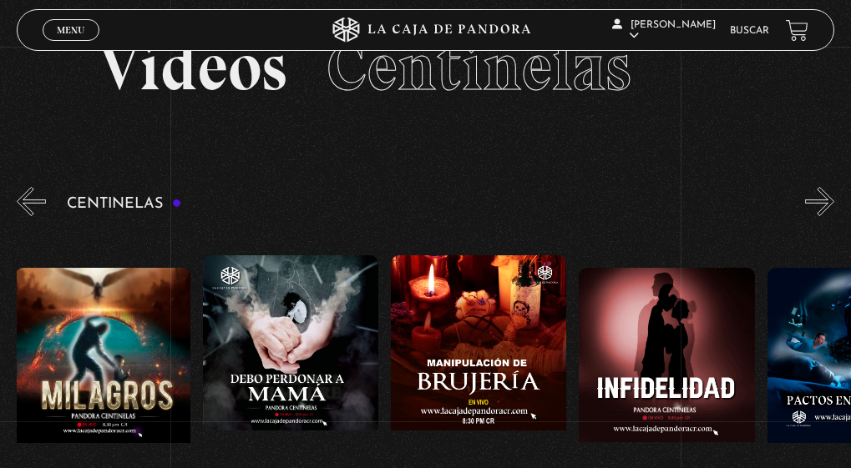
scroll to position [0, 6388]
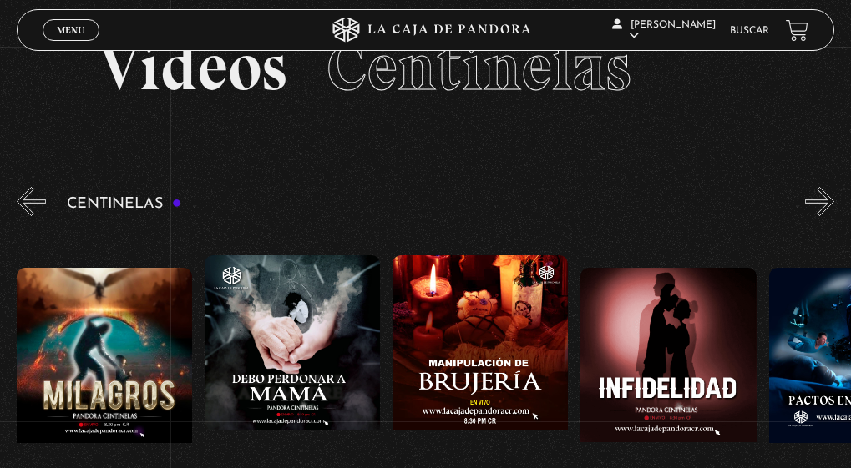
click at [36, 200] on button "«" at bounding box center [31, 201] width 29 height 29
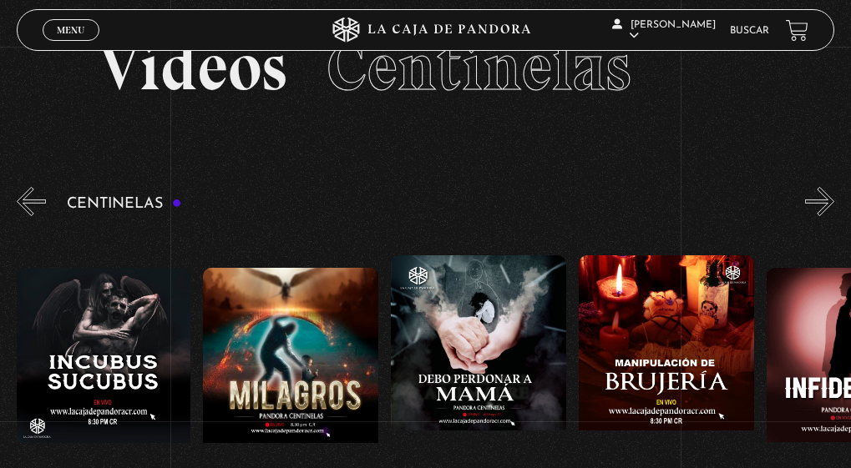
scroll to position [0, 6201]
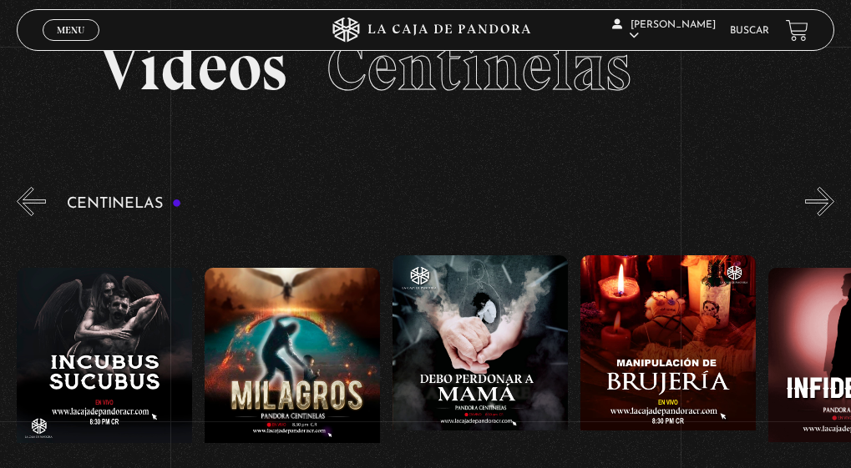
click at [89, 302] on figure at bounding box center [104, 380] width 175 height 225
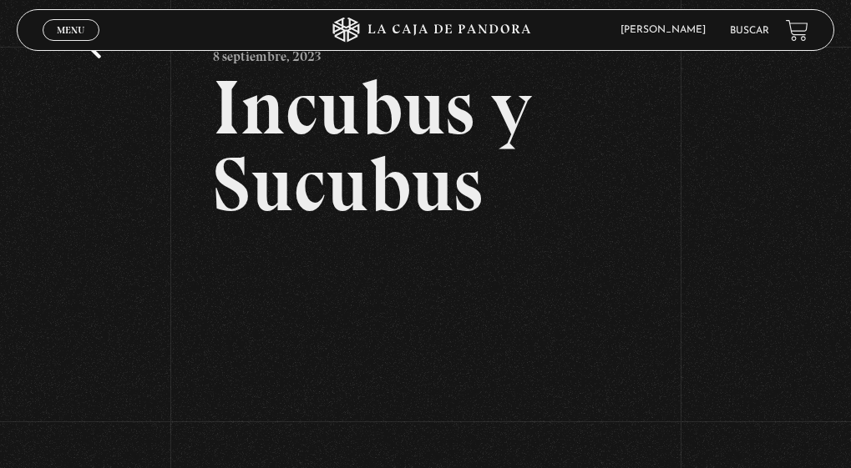
scroll to position [250, 0]
